Goal: Navigation & Orientation: Find specific page/section

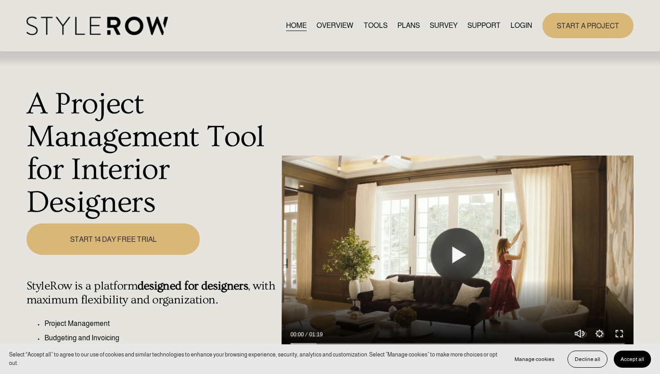
click at [516, 24] on link "LOGIN" at bounding box center [522, 25] width 22 height 12
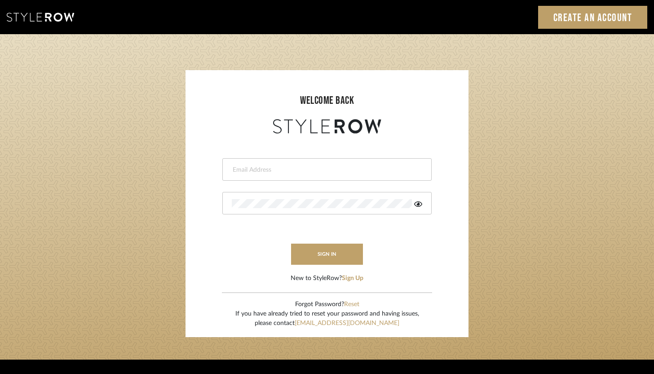
click at [308, 173] on body "Sign In Create an Account welcome back This field is required This field is req…" at bounding box center [327, 258] width 654 height 517
type input "ashley@winnieandcointeriors.com"
click at [282, 208] on div at bounding box center [326, 203] width 209 height 22
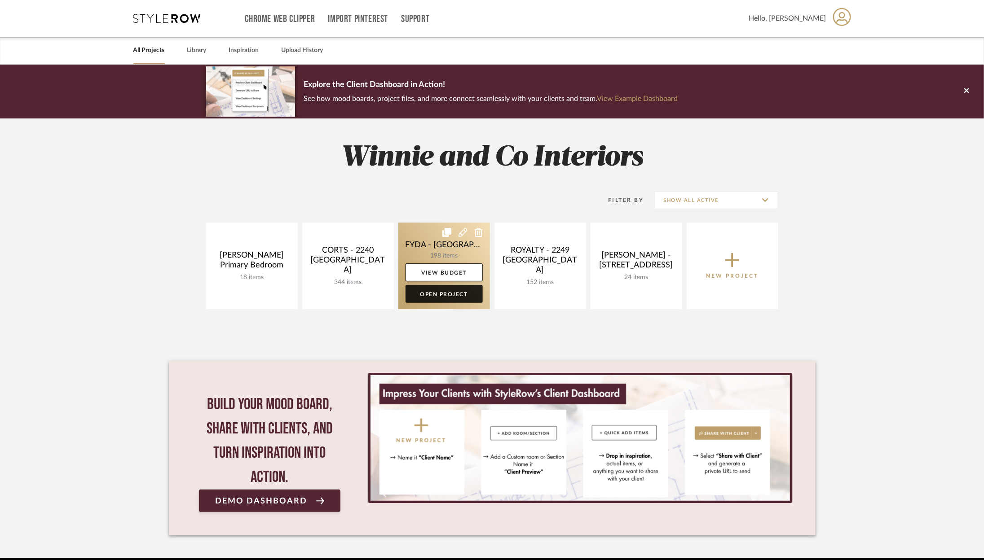
click at [445, 297] on link "Open Project" at bounding box center [443, 294] width 77 height 18
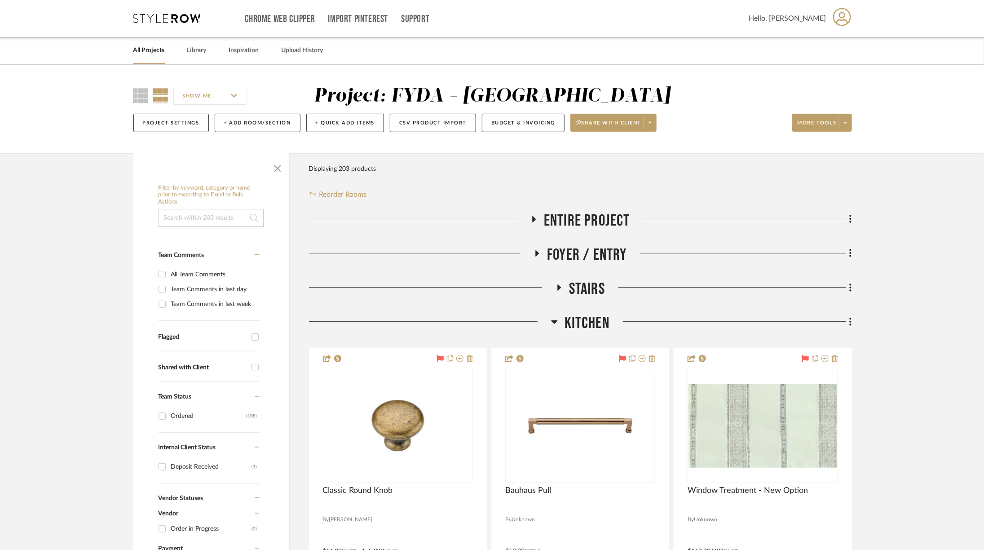
click at [565, 323] on span "Kitchen" at bounding box center [586, 322] width 45 height 19
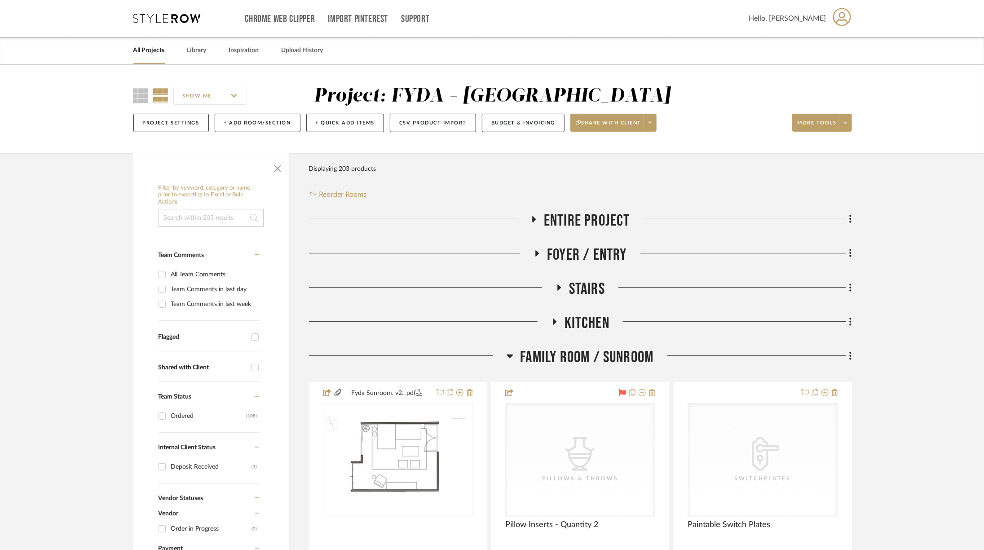
click at [564, 363] on span "Family Room / Sunroom" at bounding box center [586, 357] width 133 height 19
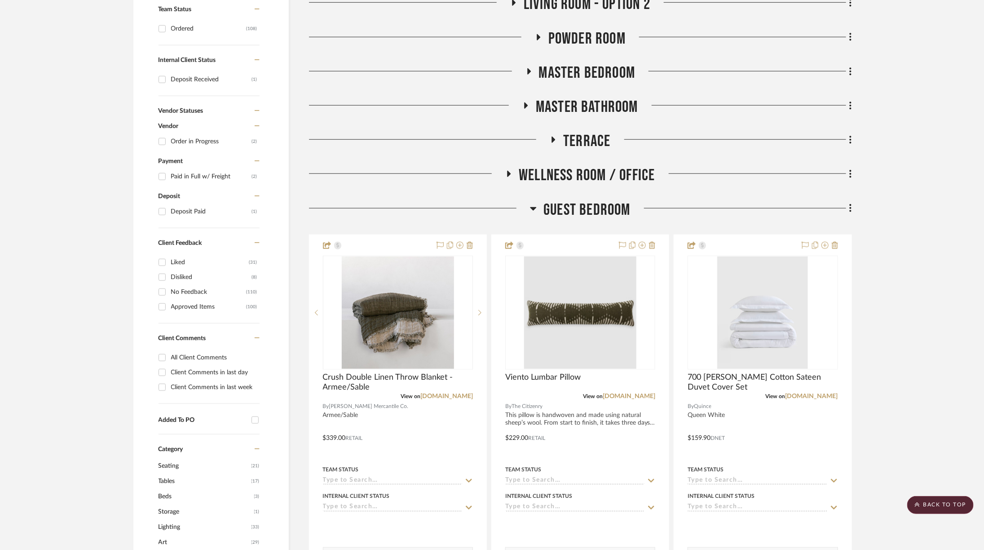
scroll to position [307, 0]
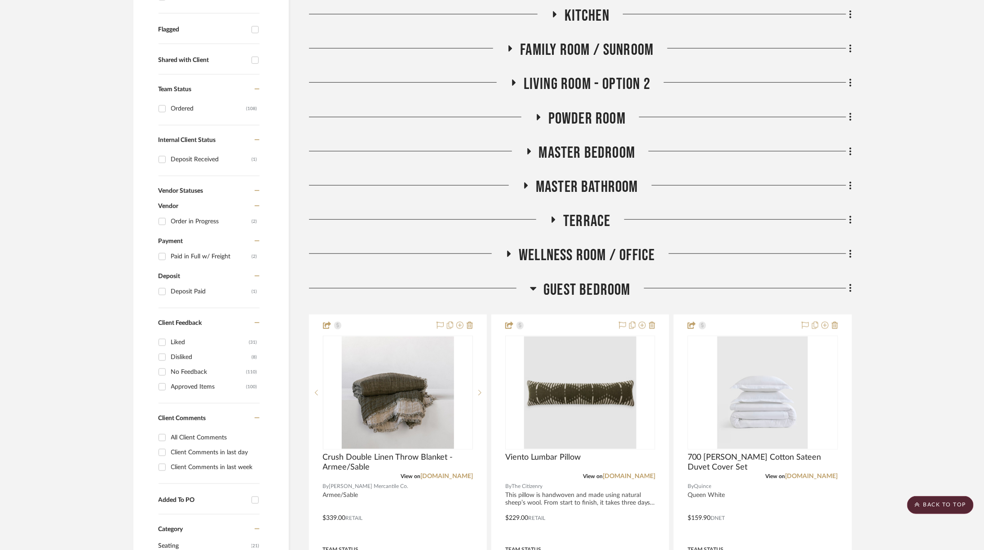
click at [577, 291] on span "Guest Bedroom" at bounding box center [586, 289] width 87 height 19
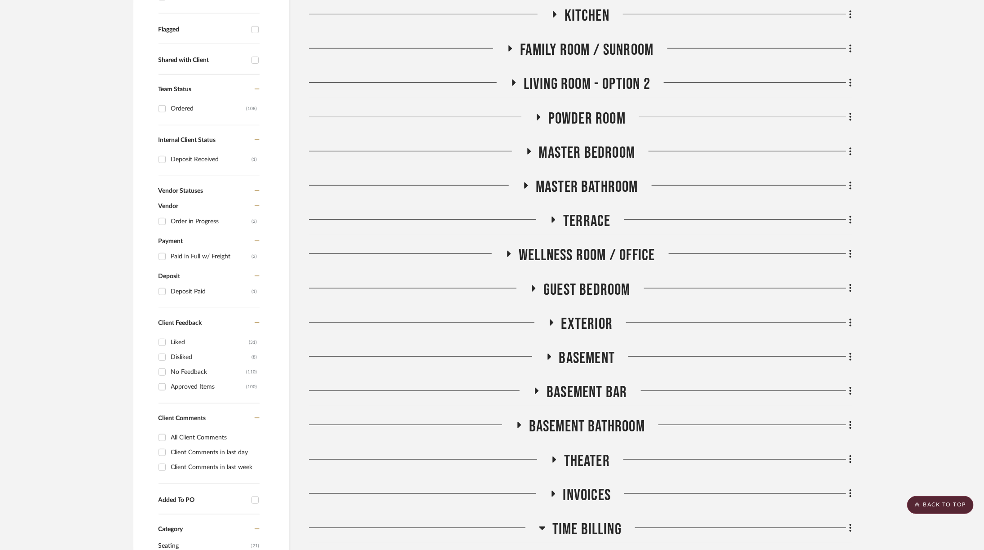
click at [572, 326] on span "Exterior" at bounding box center [587, 323] width 52 height 19
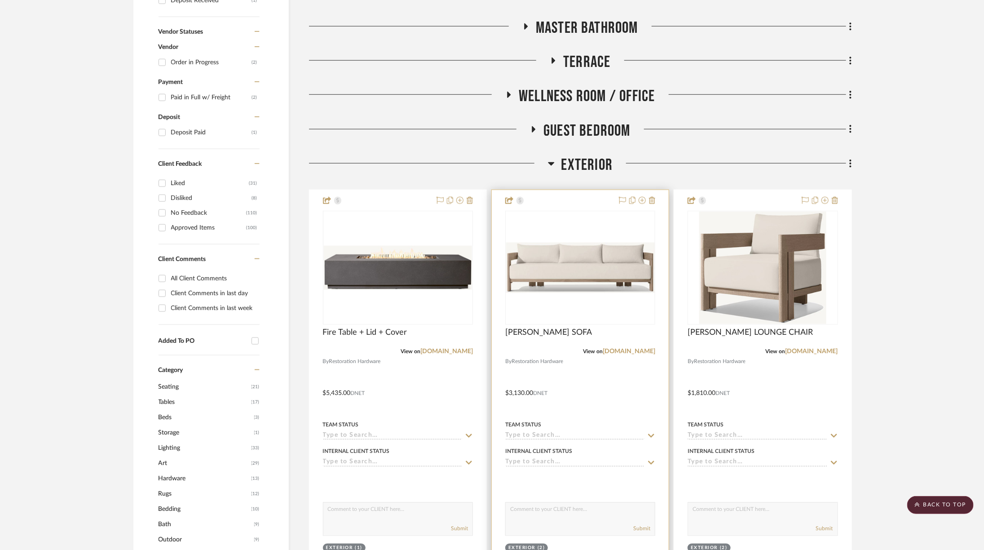
scroll to position [467, 0]
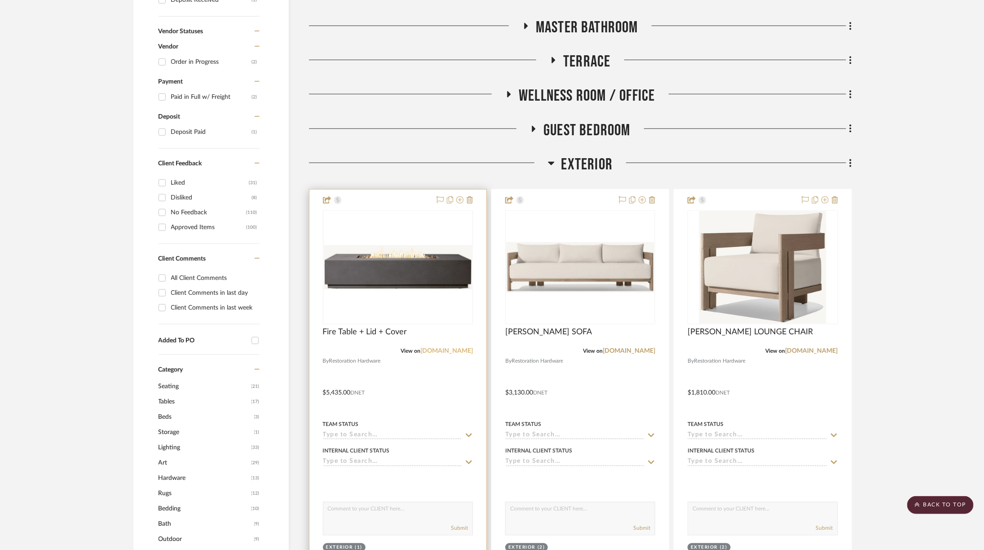
click at [457, 349] on link "rh.com" at bounding box center [446, 351] width 53 height 6
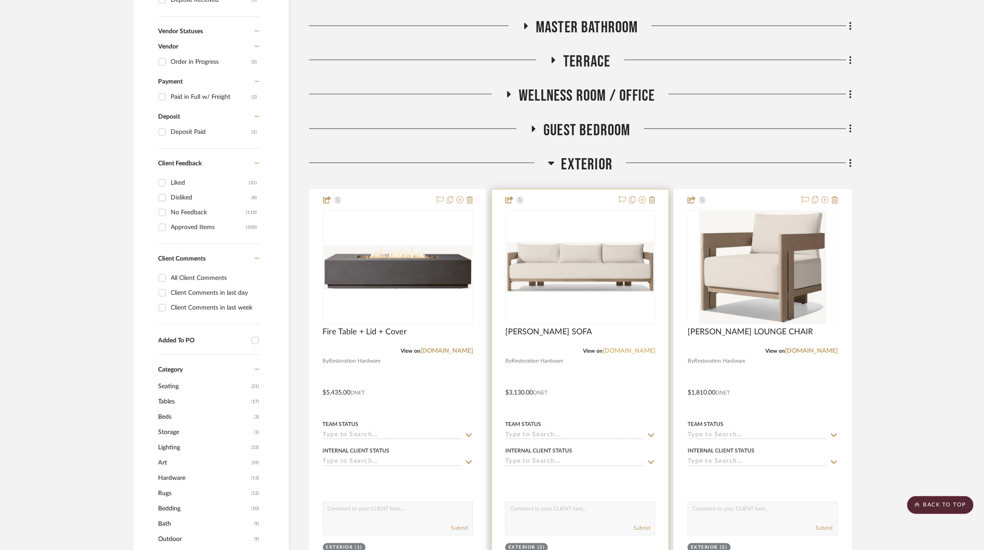
click at [645, 350] on link "rh.com" at bounding box center [629, 351] width 53 height 6
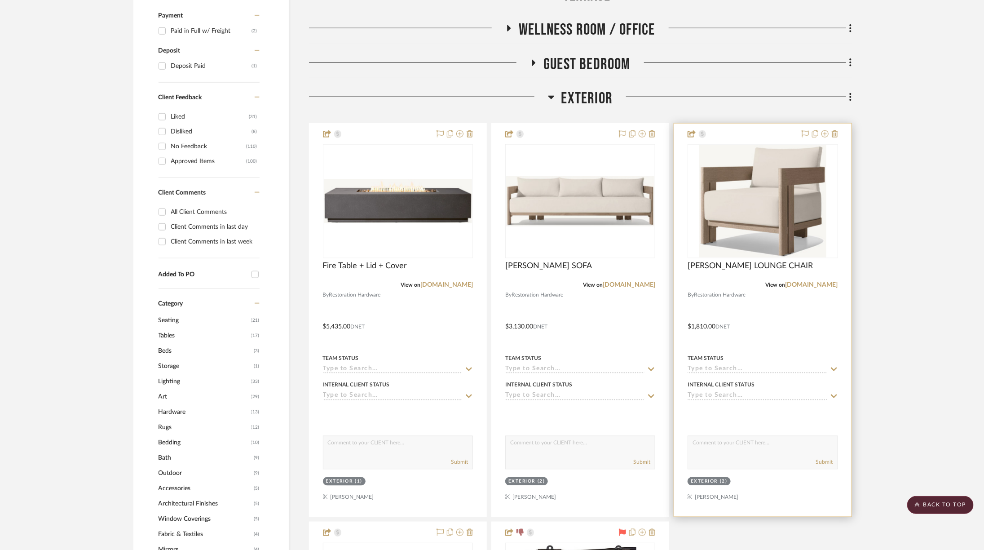
scroll to position [532, 0]
click at [830, 284] on link "rh.com" at bounding box center [811, 285] width 53 height 6
